Goal: Task Accomplishment & Management: Manage account settings

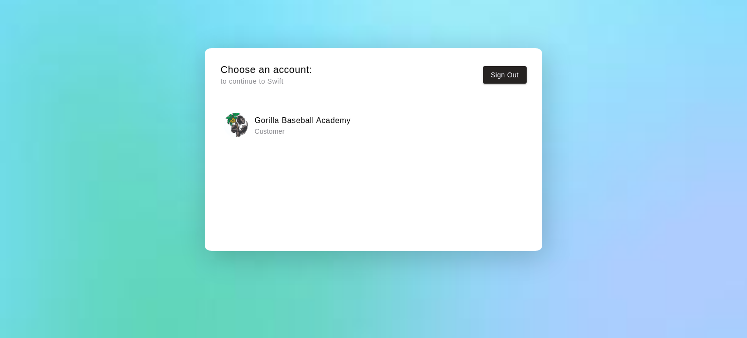
click at [258, 71] on h5 "Choose an account:" at bounding box center [266, 69] width 92 height 13
click at [309, 70] on h5 "Choose an account:" at bounding box center [266, 69] width 92 height 13
click at [308, 70] on h5 "Choose an account:" at bounding box center [266, 69] width 92 height 13
click at [504, 72] on button "Sign Out" at bounding box center [505, 75] width 44 height 18
click at [331, 193] on div "Gorilla Baseball Academy Customer" at bounding box center [373, 178] width 306 height 137
